Goal: Task Accomplishment & Management: Manage account settings

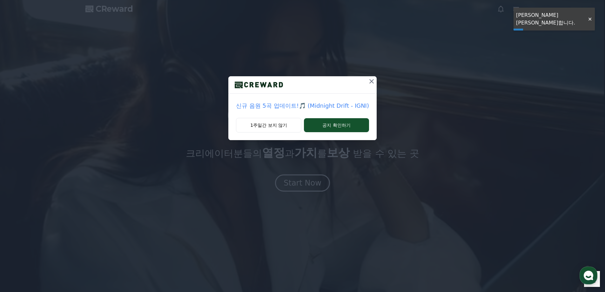
click at [371, 80] on icon at bounding box center [372, 82] width 8 height 8
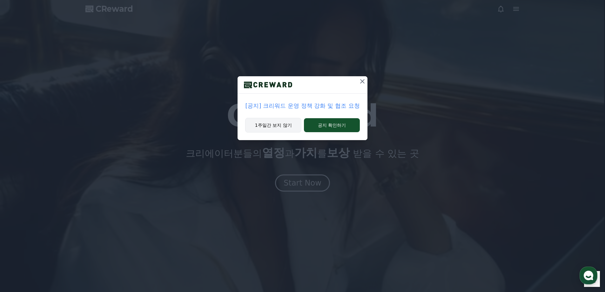
click at [269, 125] on button "1주일간 보지 않기" at bounding box center [273, 125] width 56 height 15
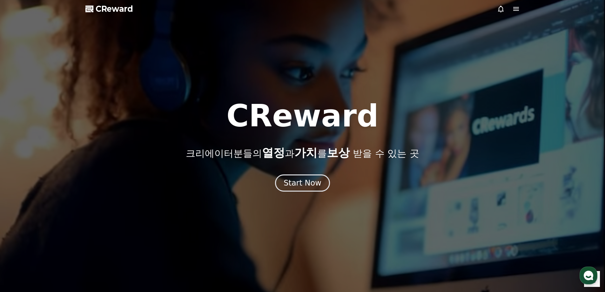
click at [519, 9] on icon at bounding box center [516, 9] width 8 height 8
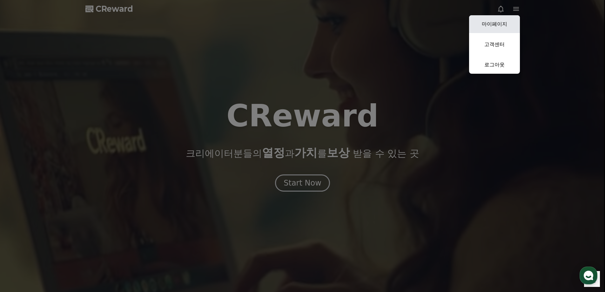
click at [500, 27] on link "마이페이지" at bounding box center [494, 24] width 51 height 18
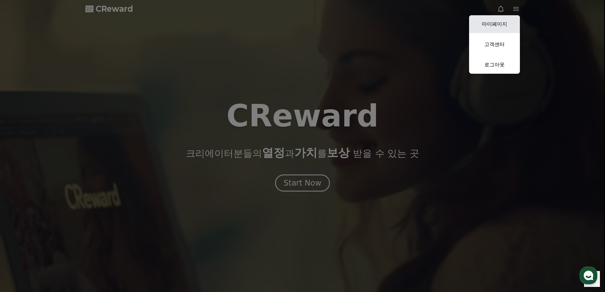
select select "**********"
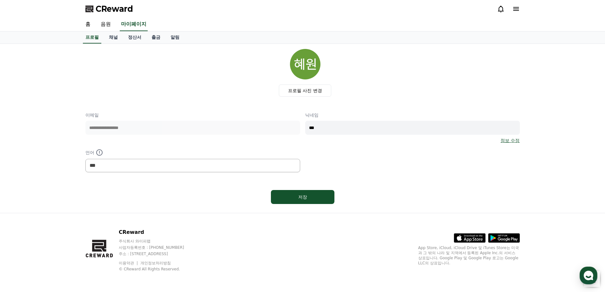
click at [103, 34] on div "프로필 채널 정산서 출금 알림" at bounding box center [302, 37] width 445 height 12
click at [111, 37] on link "채널" at bounding box center [113, 37] width 19 height 12
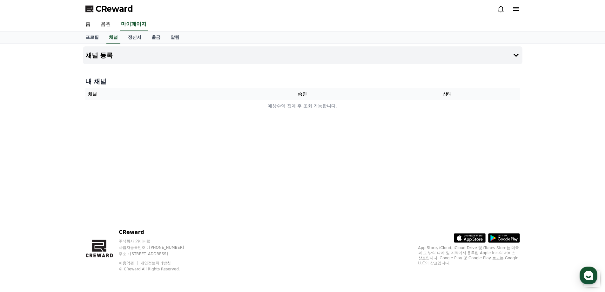
click at [521, 9] on div "CReward" at bounding box center [302, 9] width 445 height 18
click at [516, 10] on icon at bounding box center [516, 9] width 8 height 8
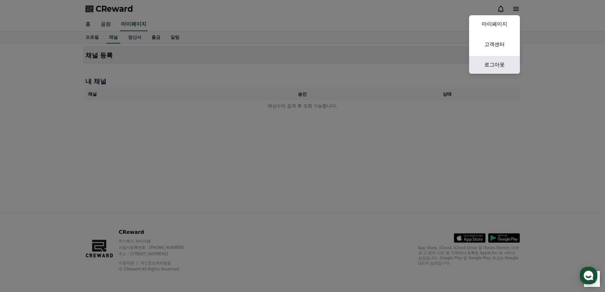
click at [494, 64] on link "로그아웃" at bounding box center [494, 65] width 51 height 18
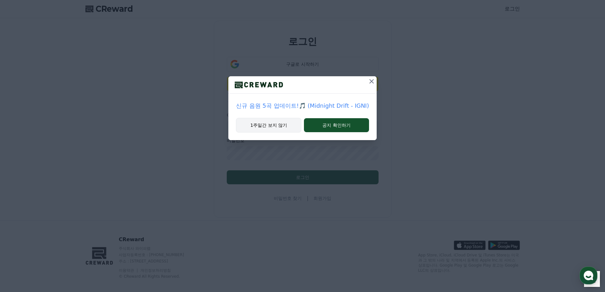
click at [275, 124] on button "1주일간 보지 않기" at bounding box center [268, 125] width 65 height 15
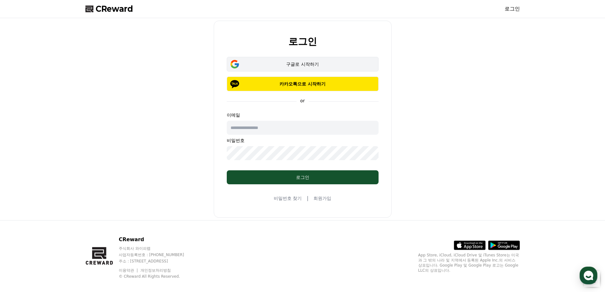
click at [309, 58] on button "구글로 시작하기" at bounding box center [303, 64] width 152 height 15
